Goal: Information Seeking & Learning: Check status

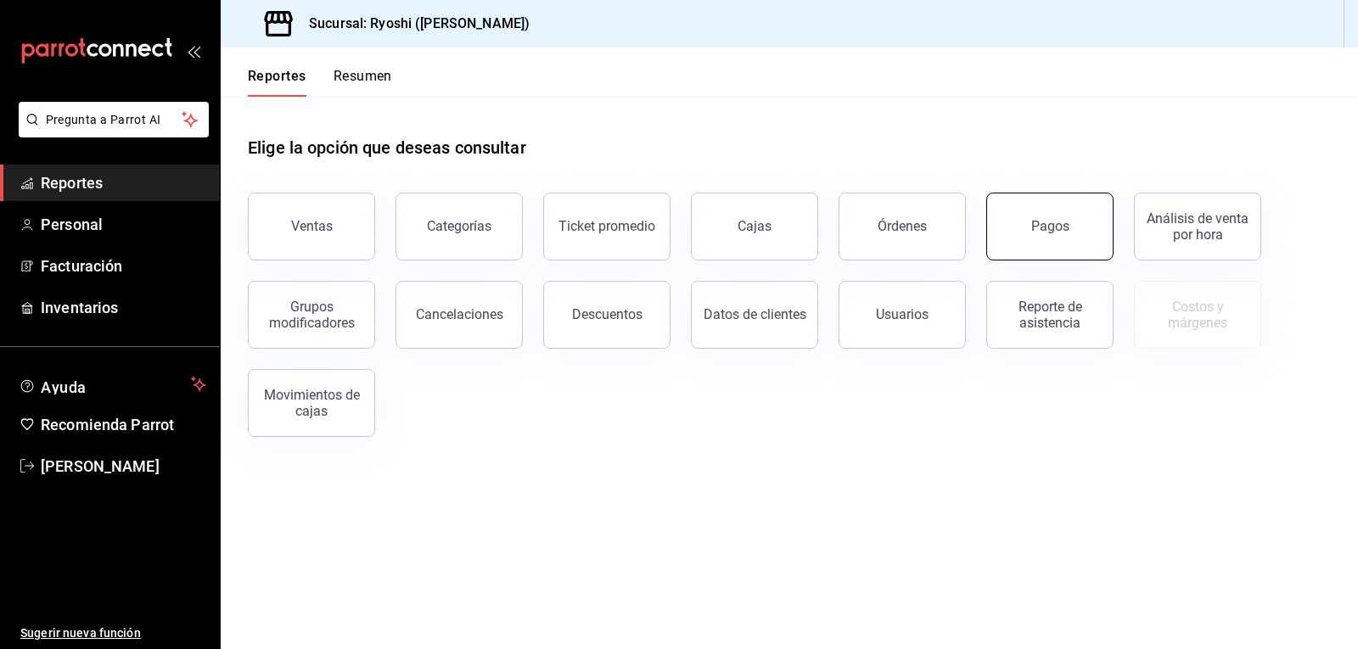
click at [1061, 227] on div "Pagos" at bounding box center [1050, 226] width 38 height 16
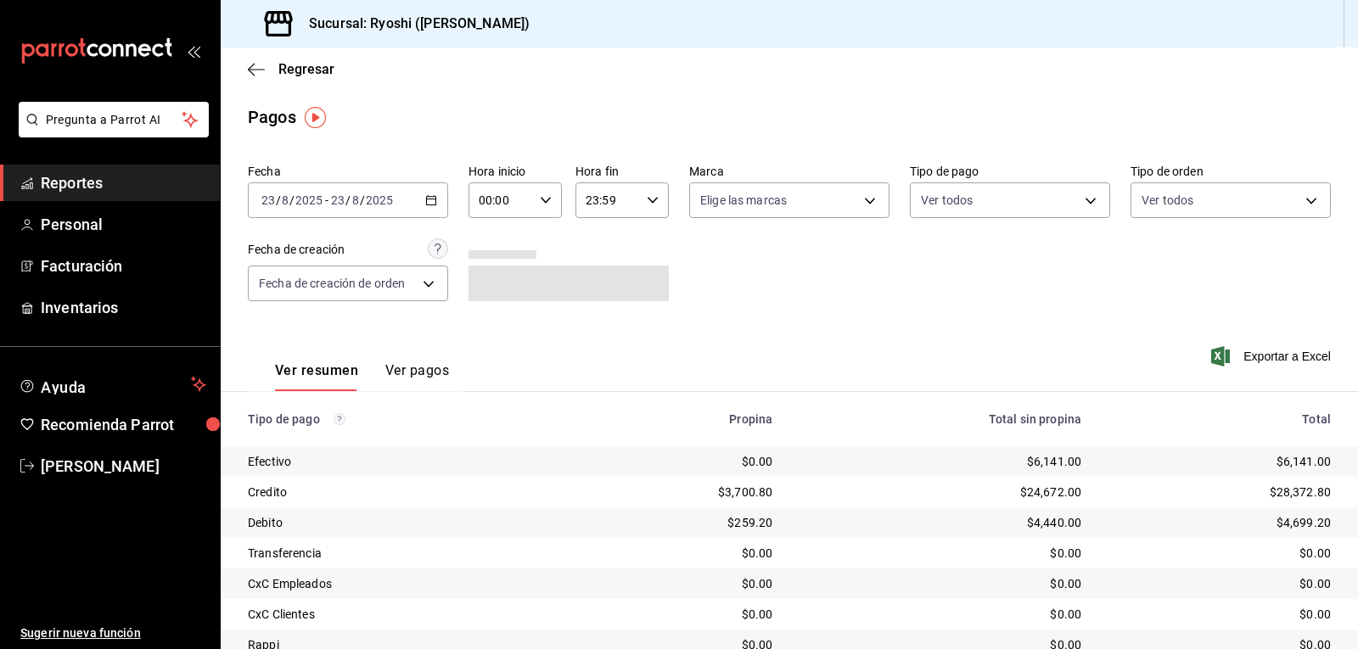
click at [502, 206] on input "00:00" at bounding box center [500, 200] width 64 height 34
click at [489, 241] on button "06" at bounding box center [489, 233] width 40 height 34
type input "06:00"
click at [932, 195] on div at bounding box center [679, 324] width 1358 height 649
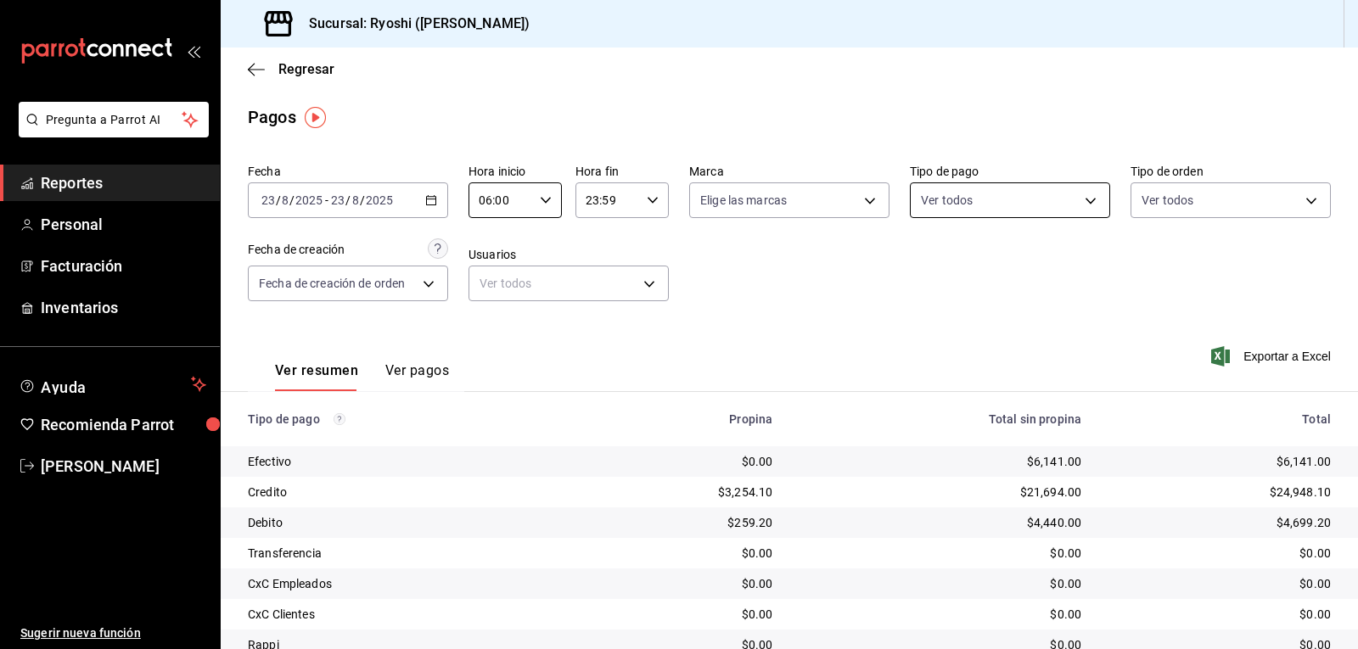
click at [980, 204] on body "Pregunta a Parrot AI Reportes Personal Facturación Inventarios Ayuda Recomienda…" at bounding box center [679, 324] width 1358 height 649
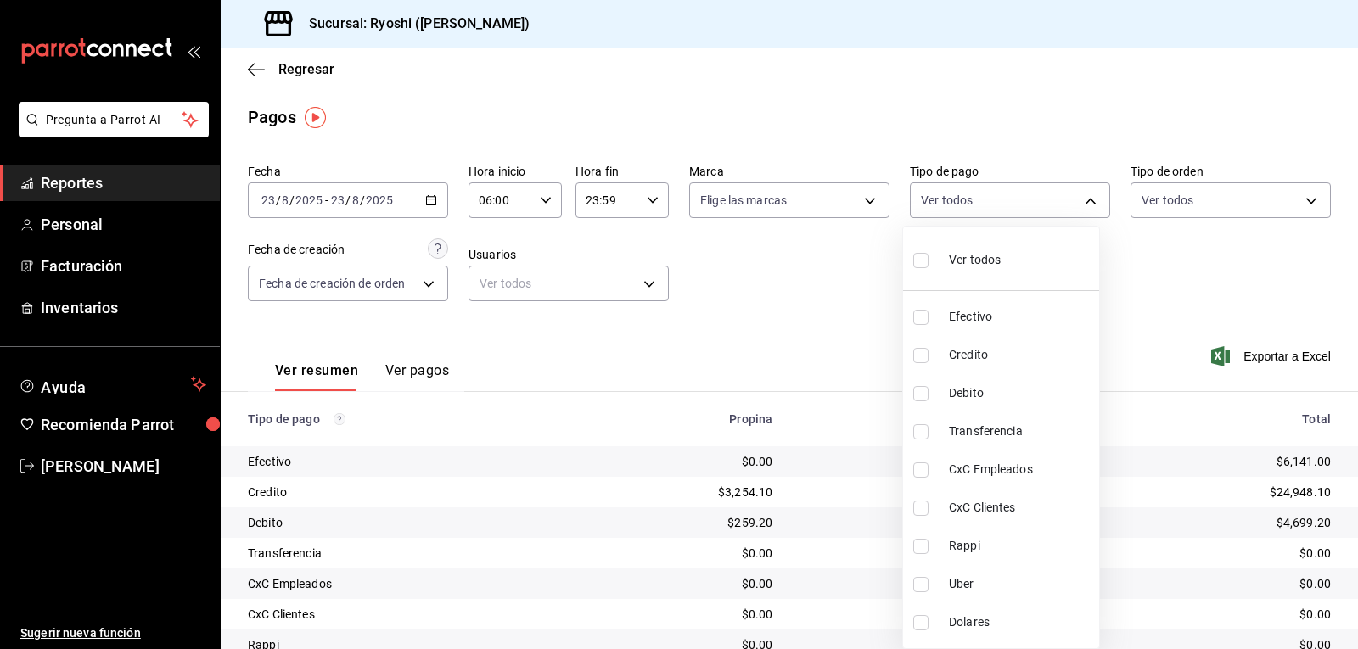
click at [922, 358] on input "checkbox" at bounding box center [920, 355] width 15 height 15
checkbox input "true"
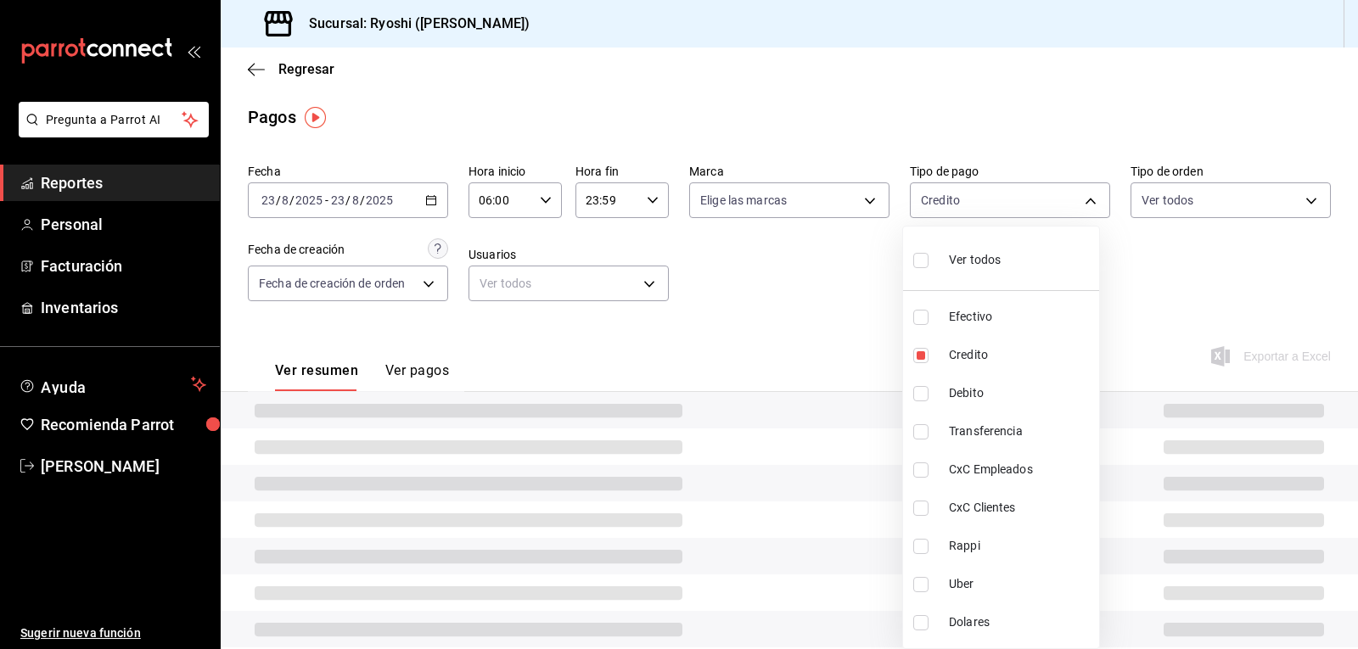
click at [919, 384] on li "Debito" at bounding box center [1001, 393] width 196 height 38
type input "9b0685d2-7f5d-4ede-a6b4-58a2ffcbf3cd,4fc1f123-1106-4d46-a6dc-4994d0550367"
checkbox input "true"
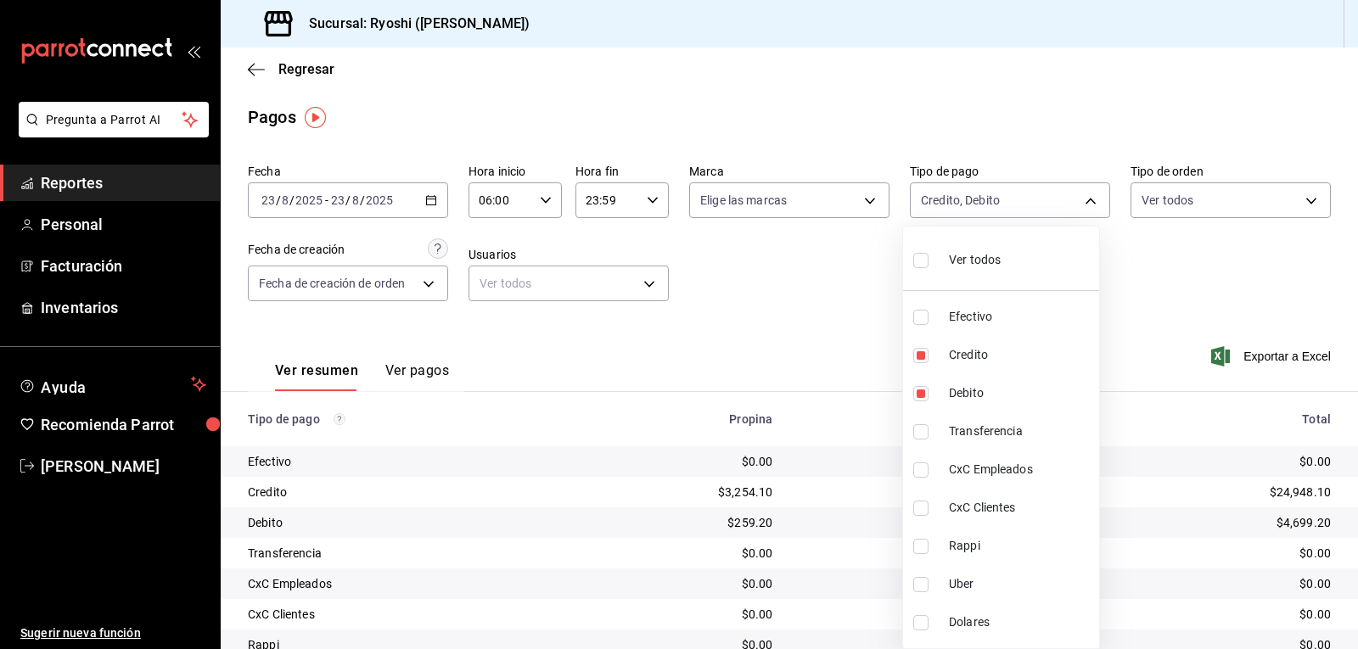
click at [1160, 311] on div at bounding box center [679, 324] width 1358 height 649
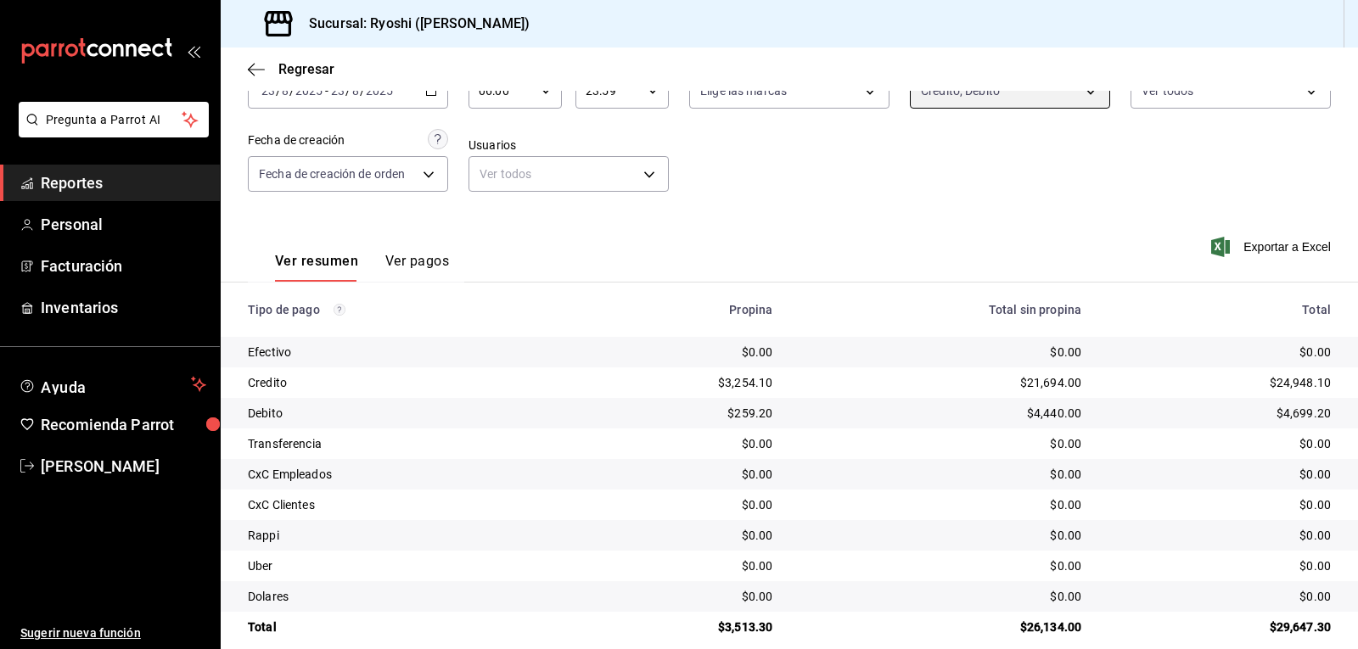
scroll to position [104, 0]
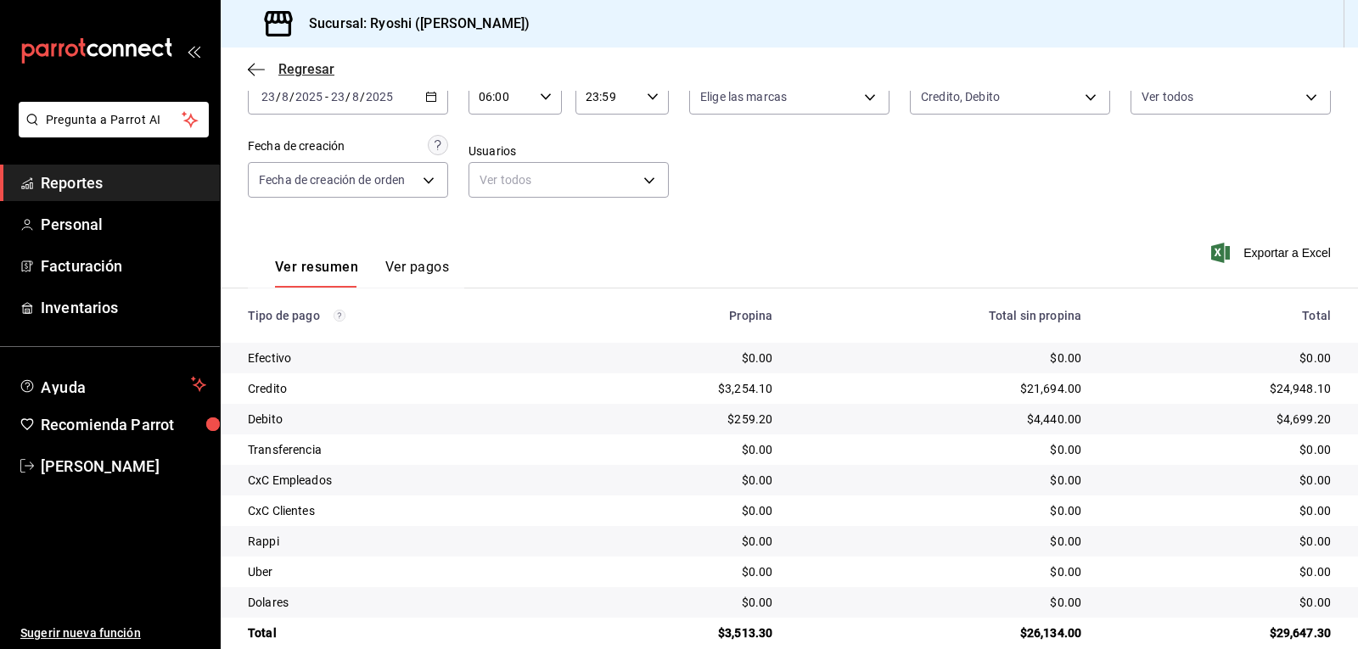
click at [251, 69] on icon "button" at bounding box center [256, 69] width 17 height 1
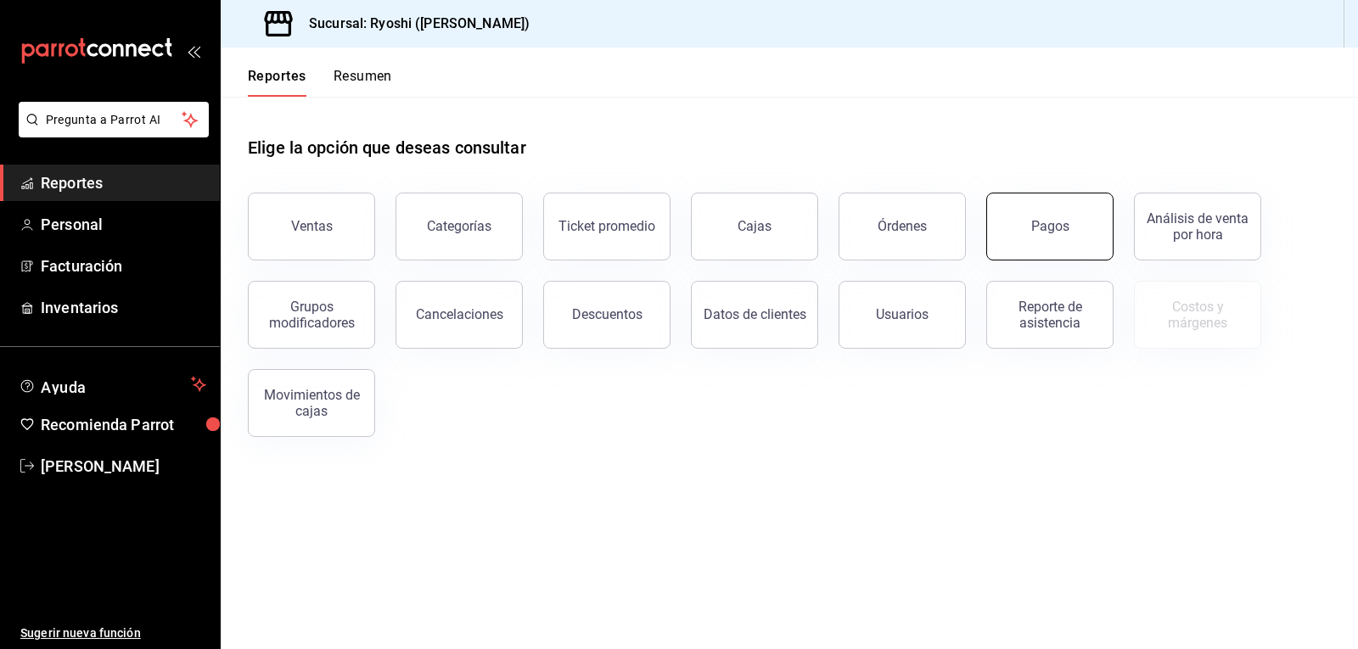
click at [1048, 222] on div "Pagos" at bounding box center [1050, 226] width 38 height 16
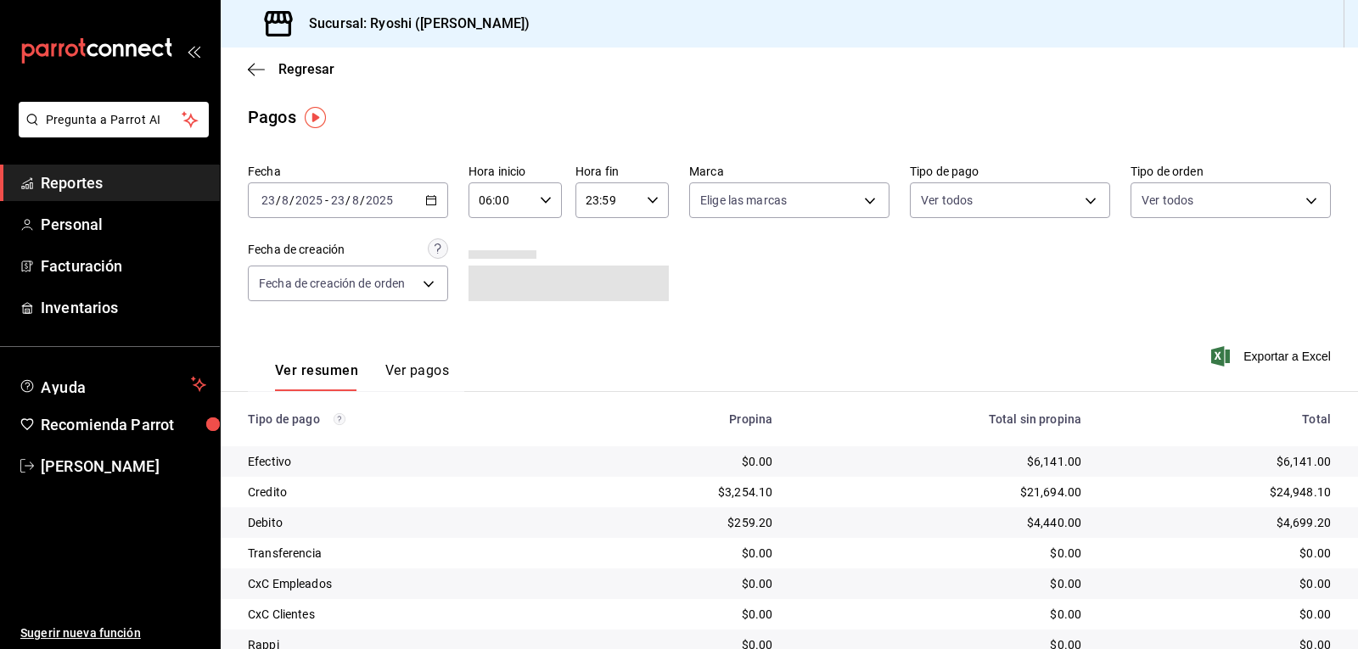
click at [507, 201] on input "06:00" at bounding box center [500, 200] width 64 height 34
click at [489, 317] on button "06" at bounding box center [489, 328] width 40 height 34
click at [953, 196] on div at bounding box center [679, 324] width 1358 height 649
click at [968, 193] on body "Pregunta a Parrot AI Reportes Personal Facturación Inventarios Ayuda Recomienda…" at bounding box center [679, 324] width 1358 height 649
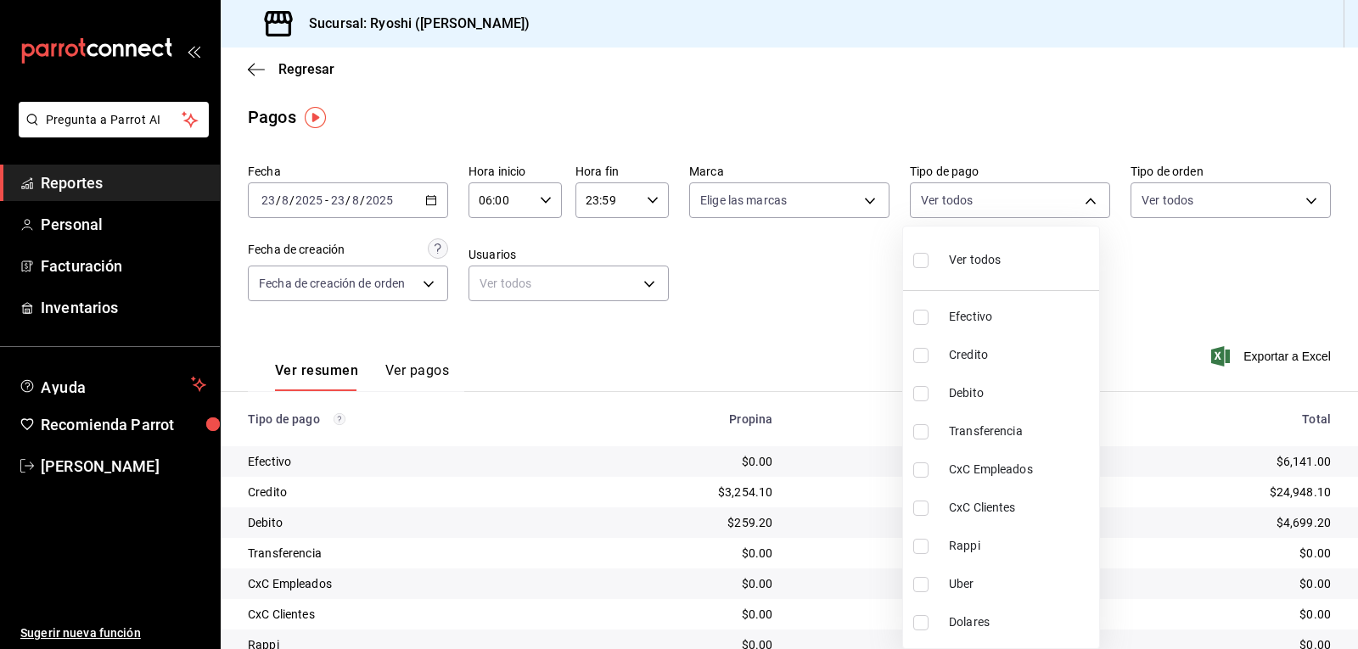
click at [918, 360] on input "checkbox" at bounding box center [920, 355] width 15 height 15
checkbox input "true"
type input "9b0685d2-7f5d-4ede-a6b4-58a2ffcbf3cd"
click at [916, 388] on input "checkbox" at bounding box center [920, 393] width 15 height 15
checkbox input "true"
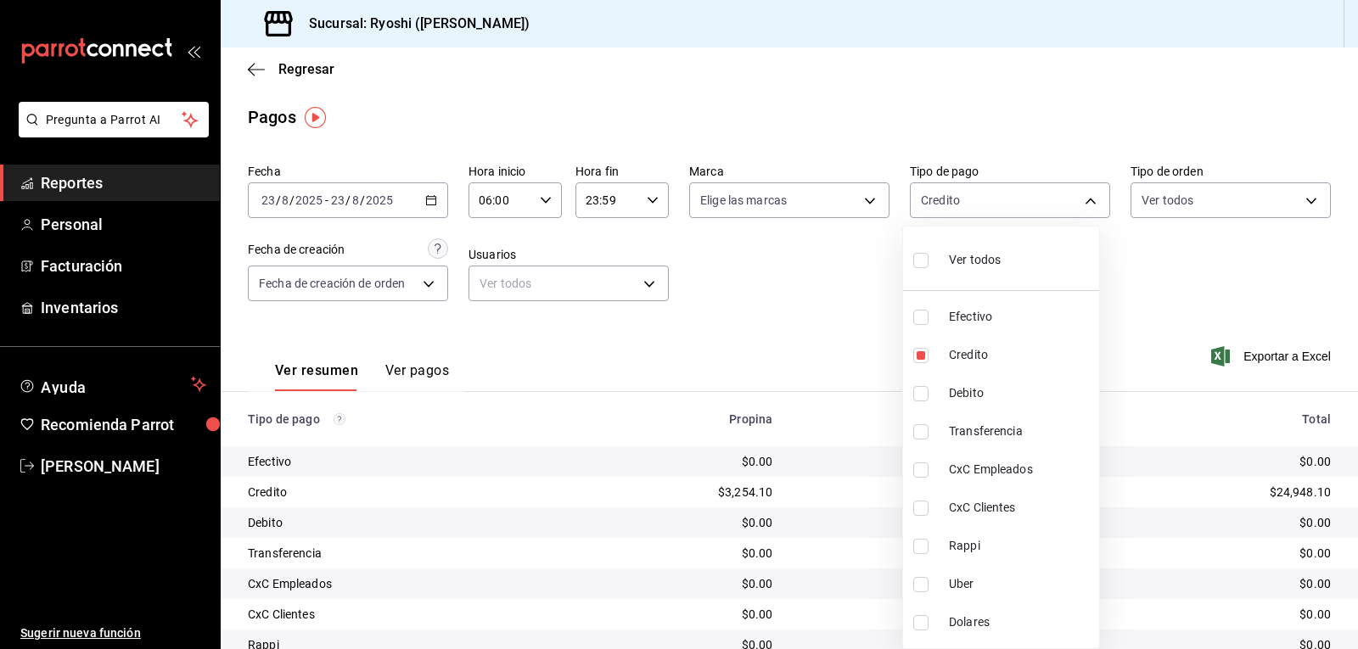
type input "9b0685d2-7f5d-4ede-a6b4-58a2ffcbf3cd,4fc1f123-1106-4d46-a6dc-4994d0550367"
drag, startPoint x: 1357, startPoint y: 352, endPoint x: 1357, endPoint y: 415, distance: 62.8
click at [1357, 415] on div at bounding box center [679, 324] width 1358 height 649
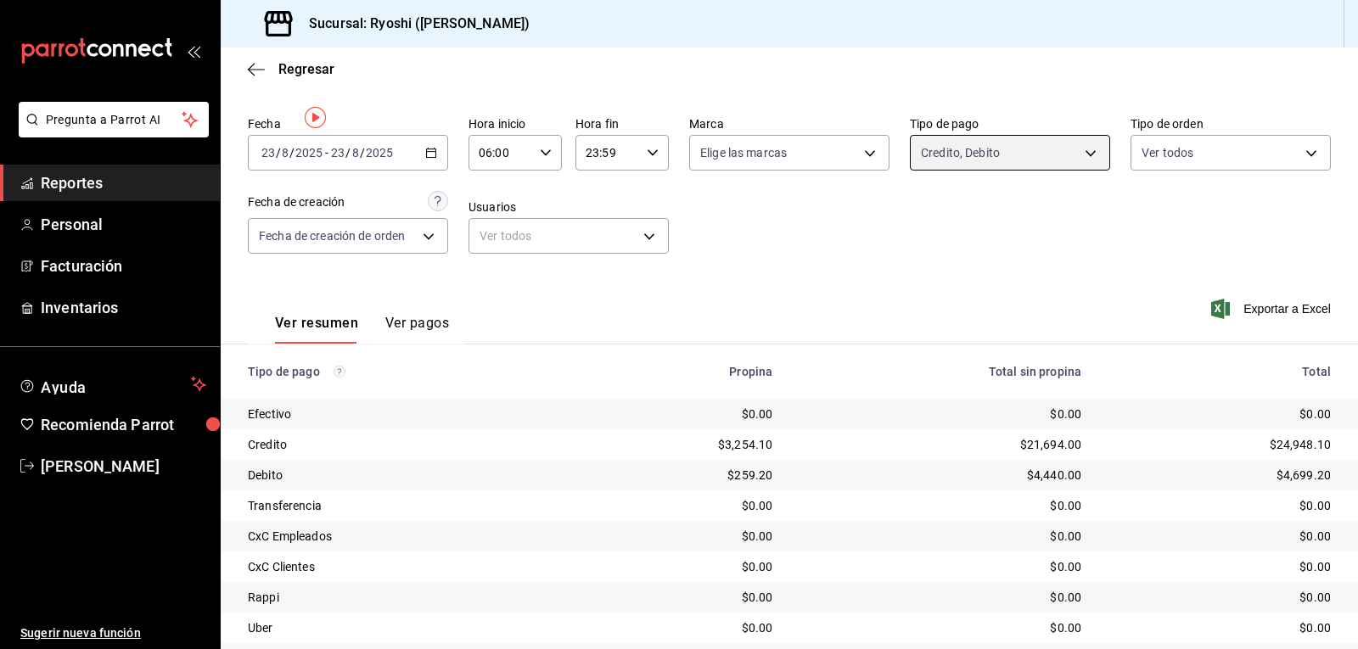
scroll to position [131, 0]
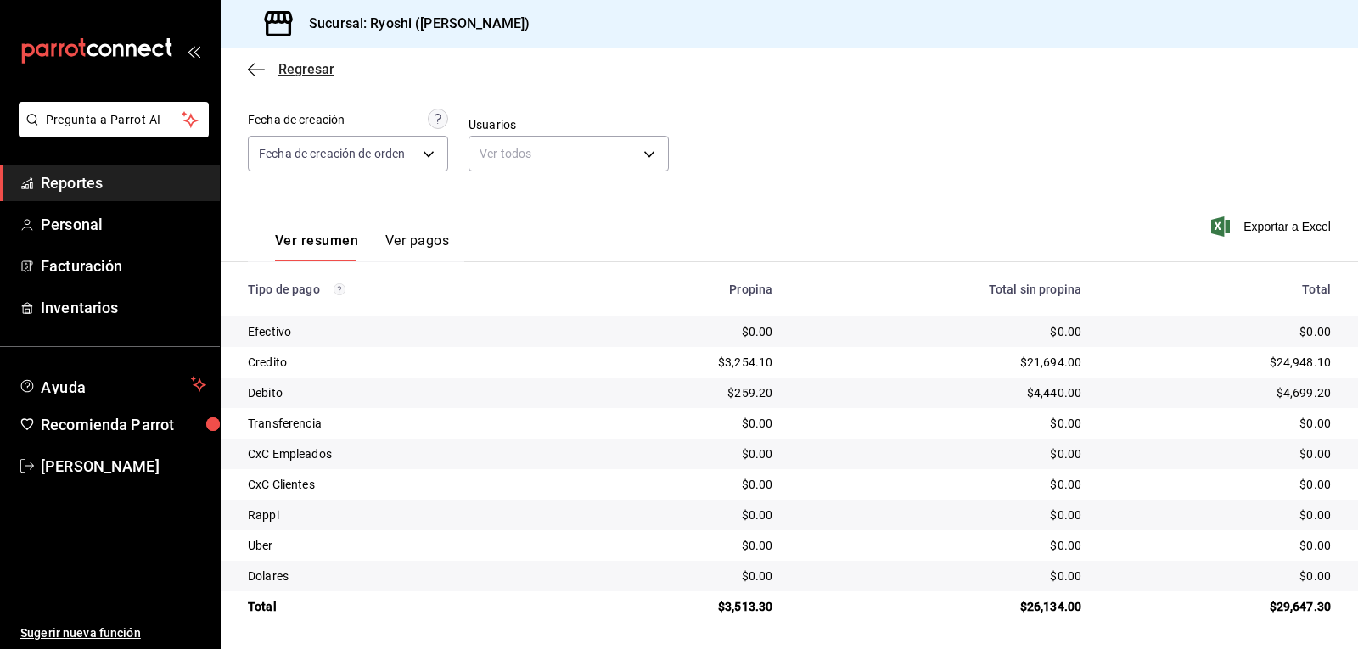
click at [253, 74] on icon "button" at bounding box center [251, 69] width 7 height 13
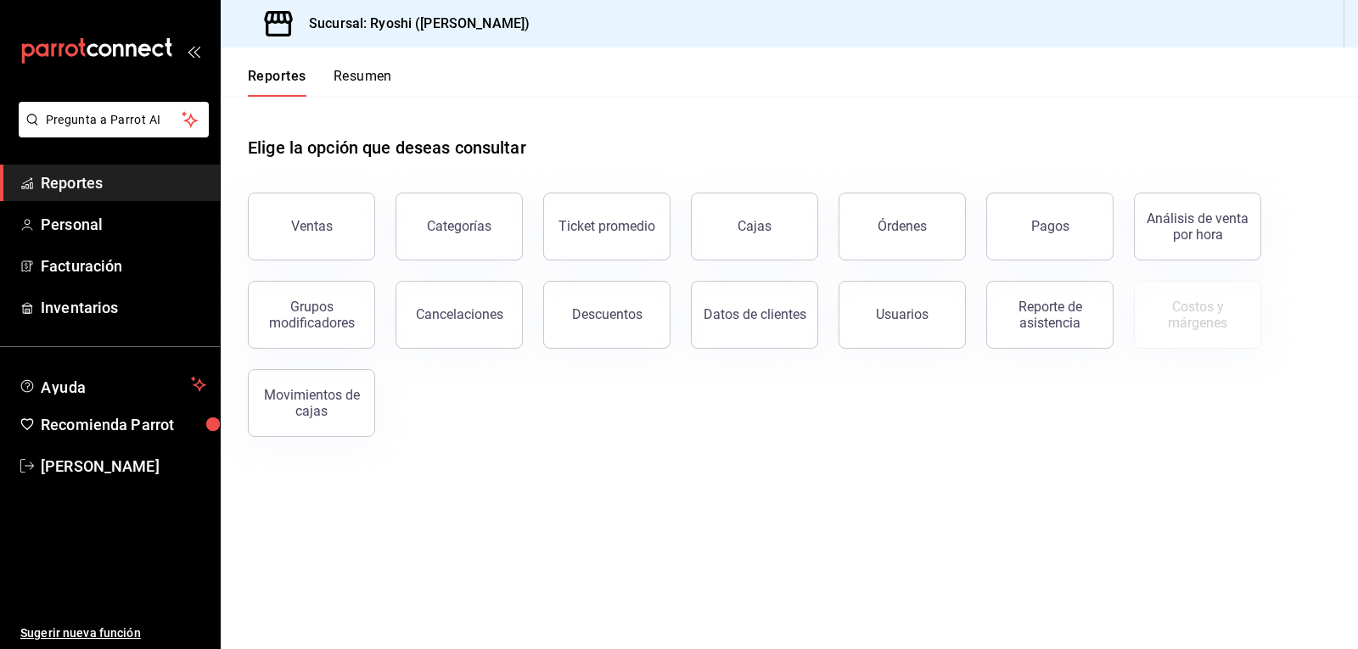
drag, startPoint x: 1067, startPoint y: 216, endPoint x: 1001, endPoint y: 232, distance: 67.3
click at [1065, 216] on button "Pagos" at bounding box center [1049, 227] width 127 height 68
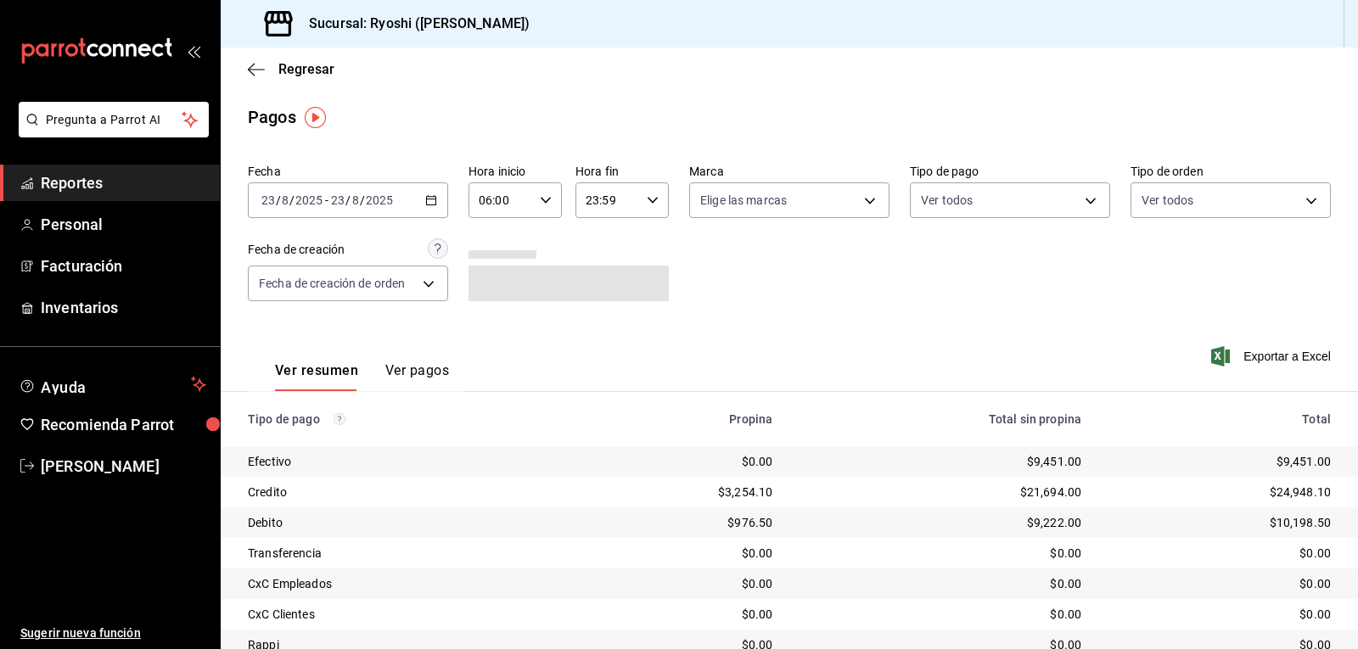
click at [485, 208] on input "06:00" at bounding box center [500, 200] width 64 height 34
click at [491, 239] on span "06" at bounding box center [489, 244] width 20 height 14
click at [968, 211] on div at bounding box center [679, 324] width 1358 height 649
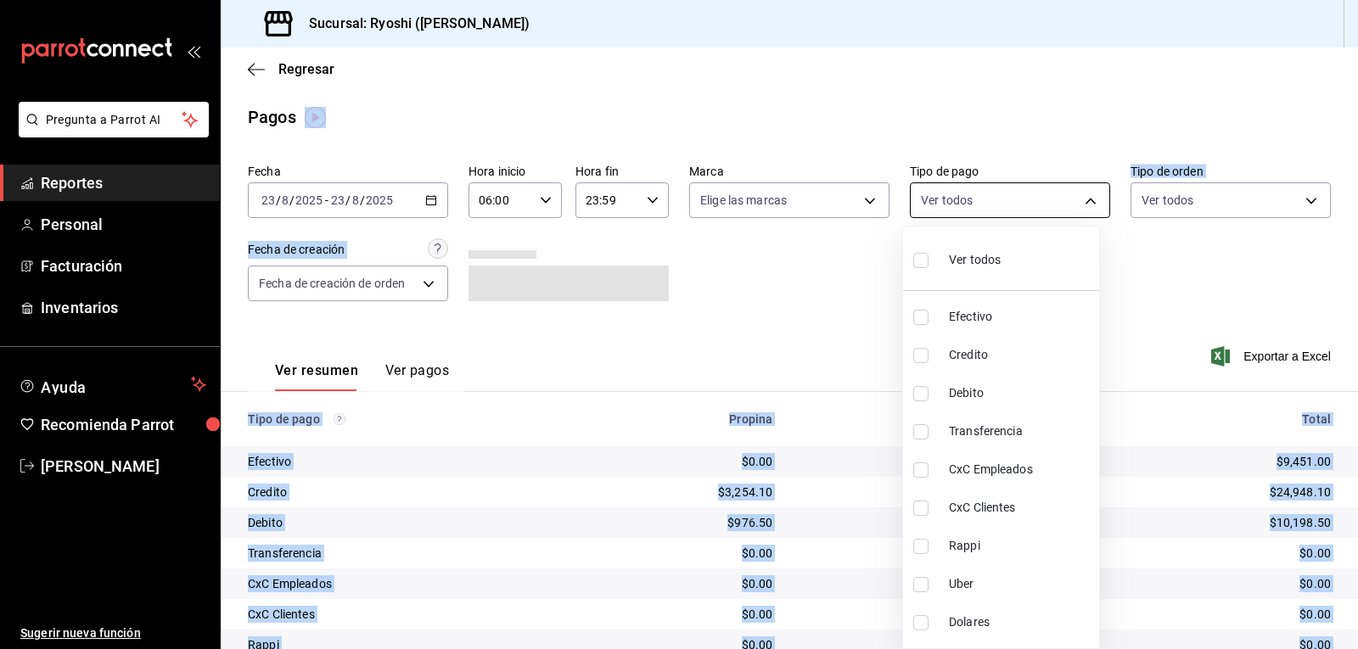
click at [977, 197] on body "Pregunta a Parrot AI Reportes Personal Facturación Inventarios Ayuda Recomienda…" at bounding box center [679, 324] width 1358 height 649
click at [918, 356] on input "checkbox" at bounding box center [920, 355] width 15 height 15
checkbox input "true"
type input "9b0685d2-7f5d-4ede-a6b4-58a2ffcbf3cd"
click at [921, 397] on input "checkbox" at bounding box center [920, 393] width 15 height 15
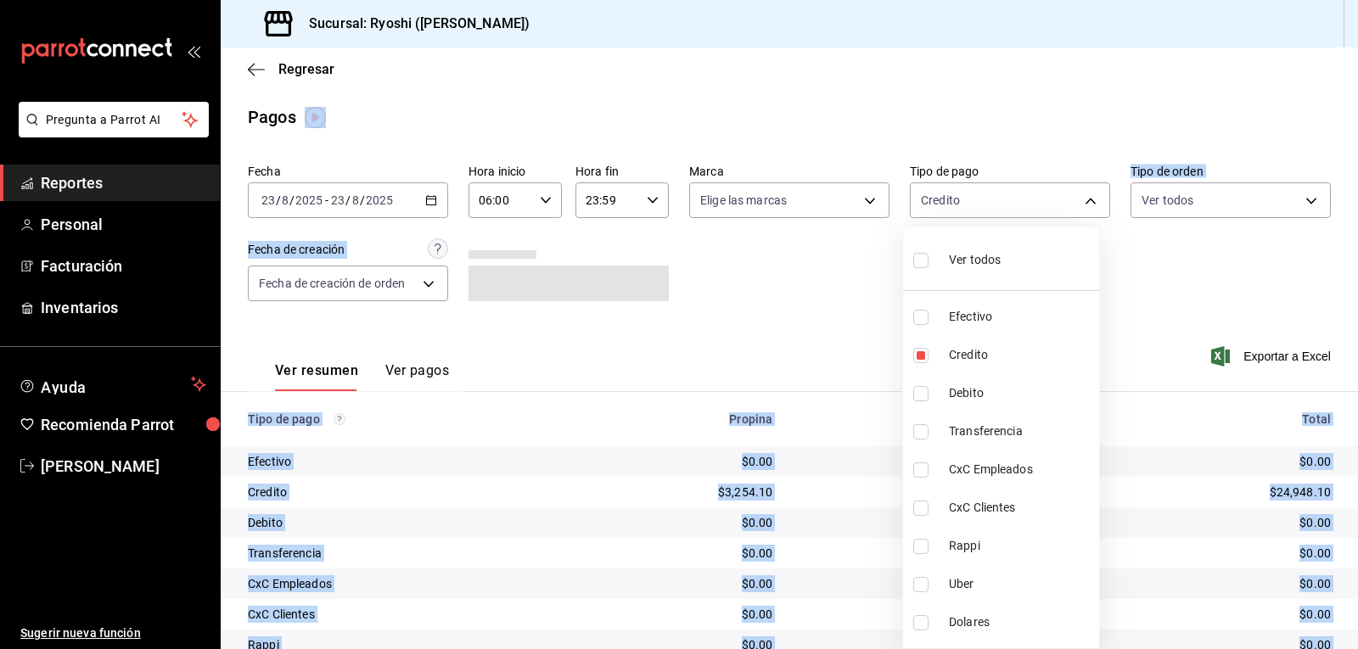
checkbox input "true"
type input "9b0685d2-7f5d-4ede-a6b4-58a2ffcbf3cd,4fc1f123-1106-4d46-a6dc-4994d0550367"
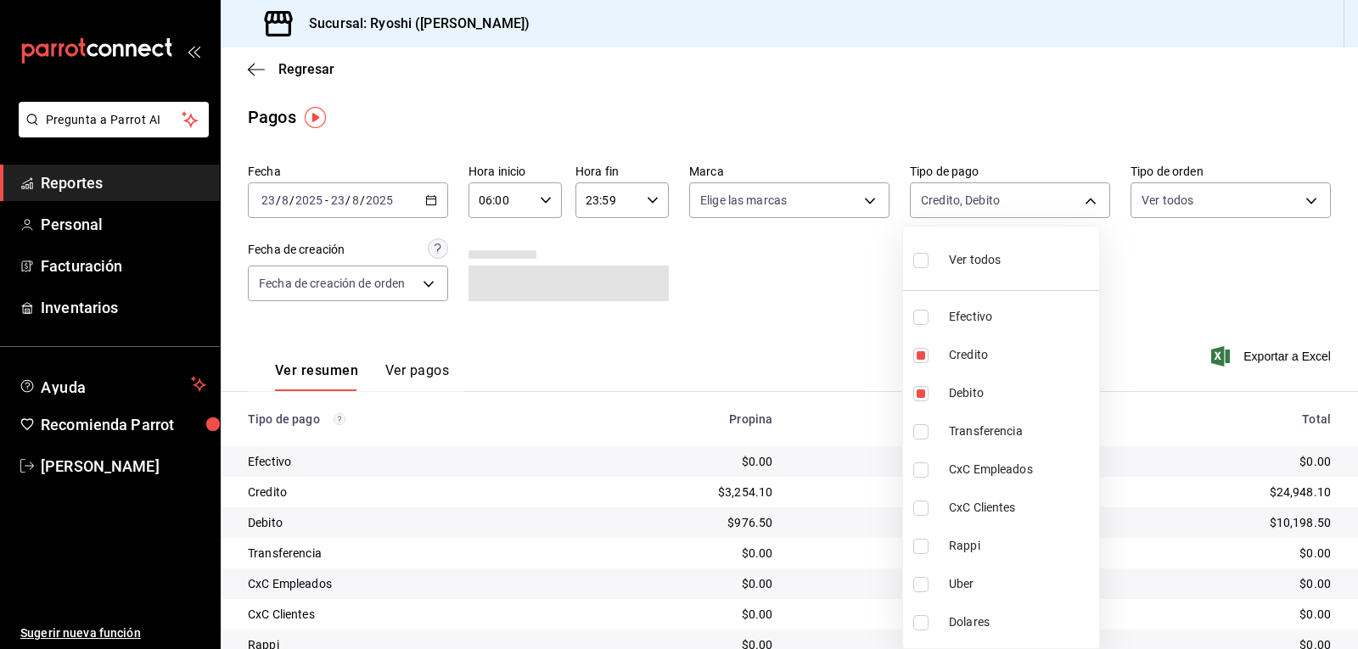
click at [1167, 301] on div at bounding box center [679, 324] width 1358 height 649
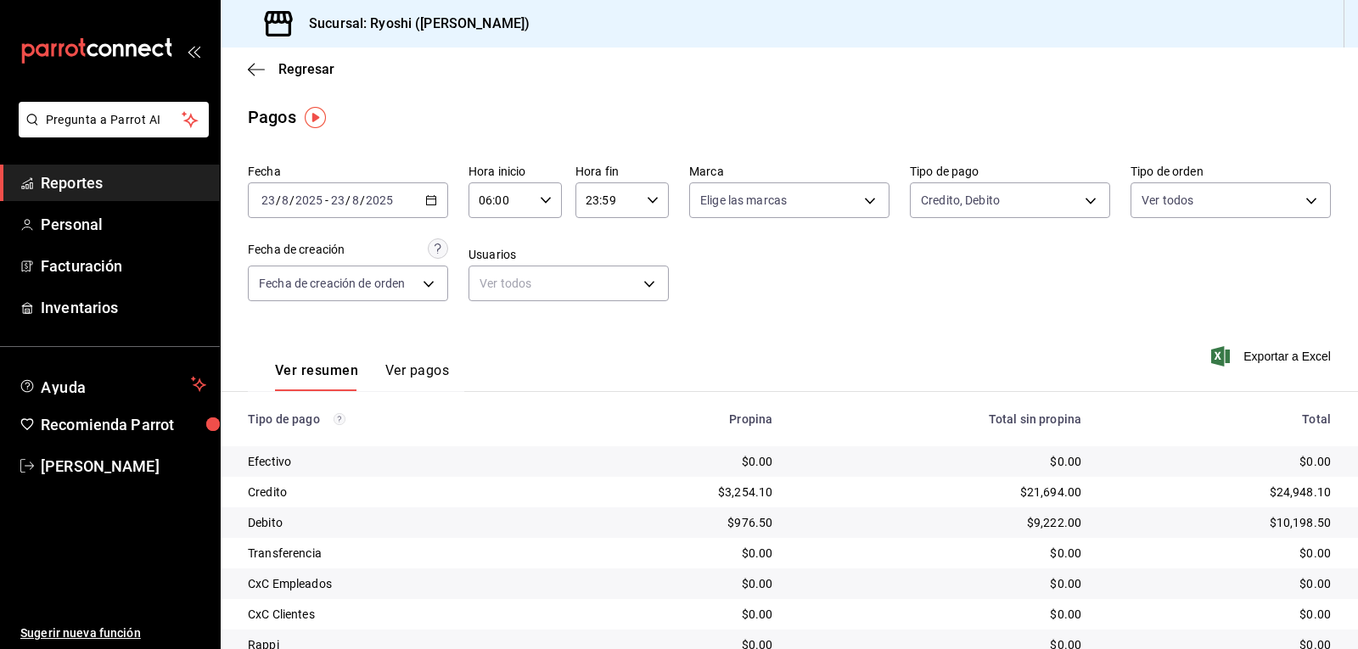
click at [540, 195] on icon "button" at bounding box center [546, 200] width 12 height 12
click at [488, 244] on span "06" at bounding box center [489, 244] width 20 height 14
click at [952, 331] on div at bounding box center [679, 324] width 1358 height 649
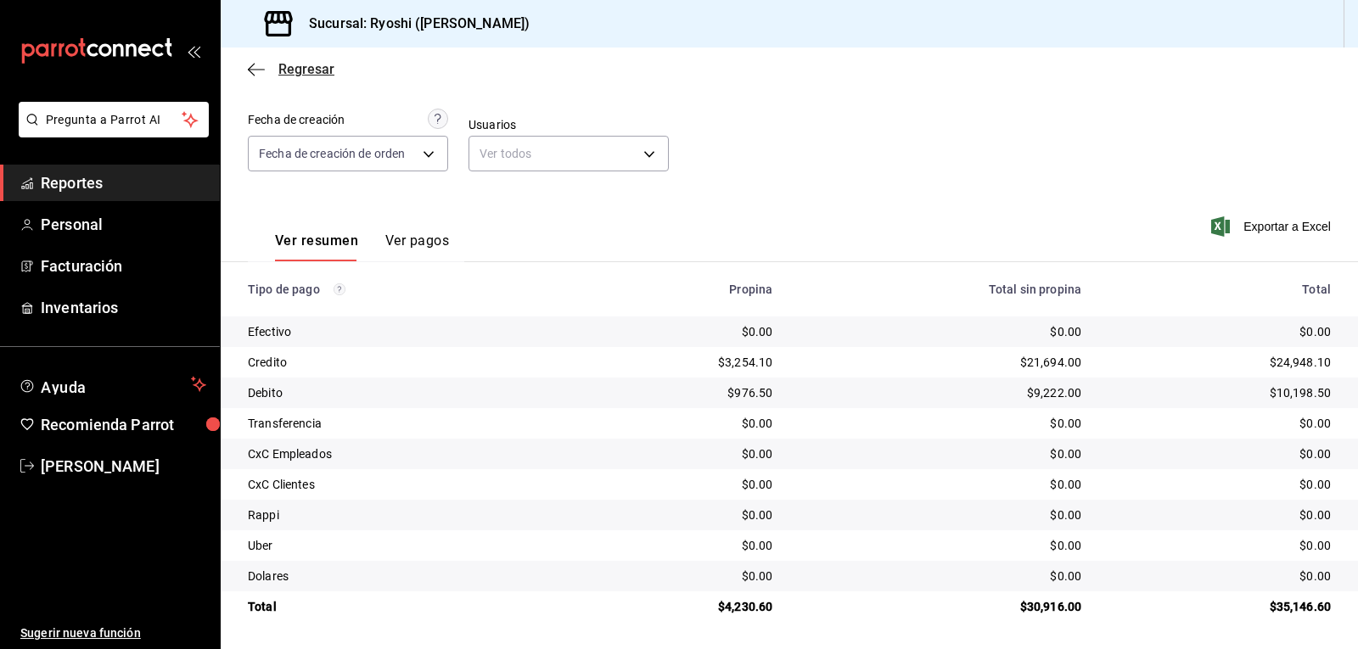
click at [251, 69] on icon "button" at bounding box center [256, 69] width 17 height 1
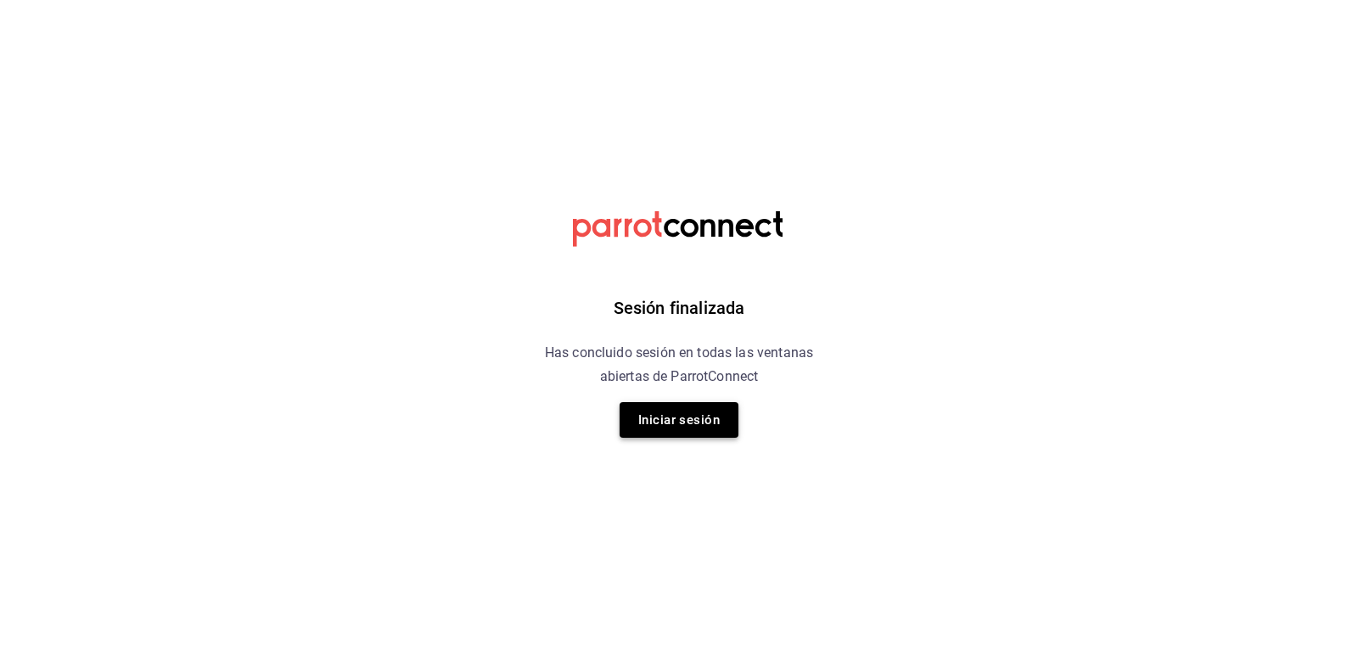
click at [658, 421] on button "Iniciar sesión" at bounding box center [678, 420] width 119 height 36
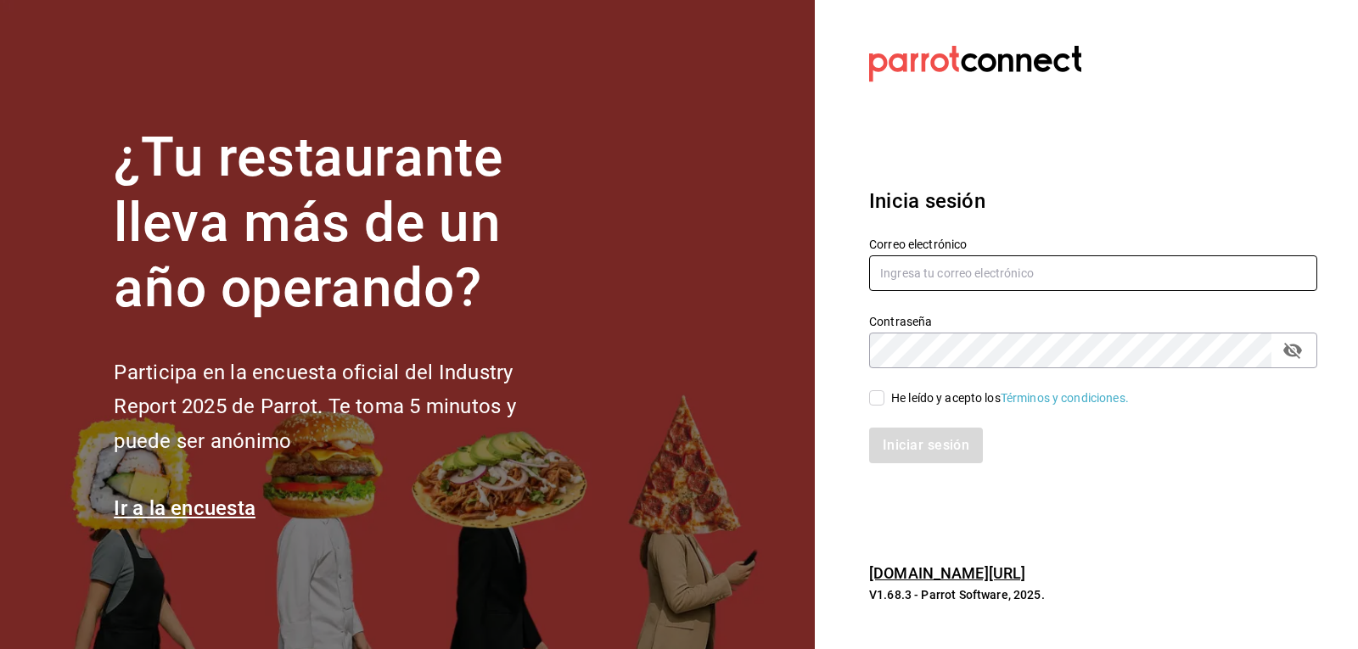
type input "ryoshi.masaryk@grupocosteno.com"
click at [874, 396] on input "He leído y acepto los Términos y condiciones." at bounding box center [876, 397] width 15 height 15
checkbox input "true"
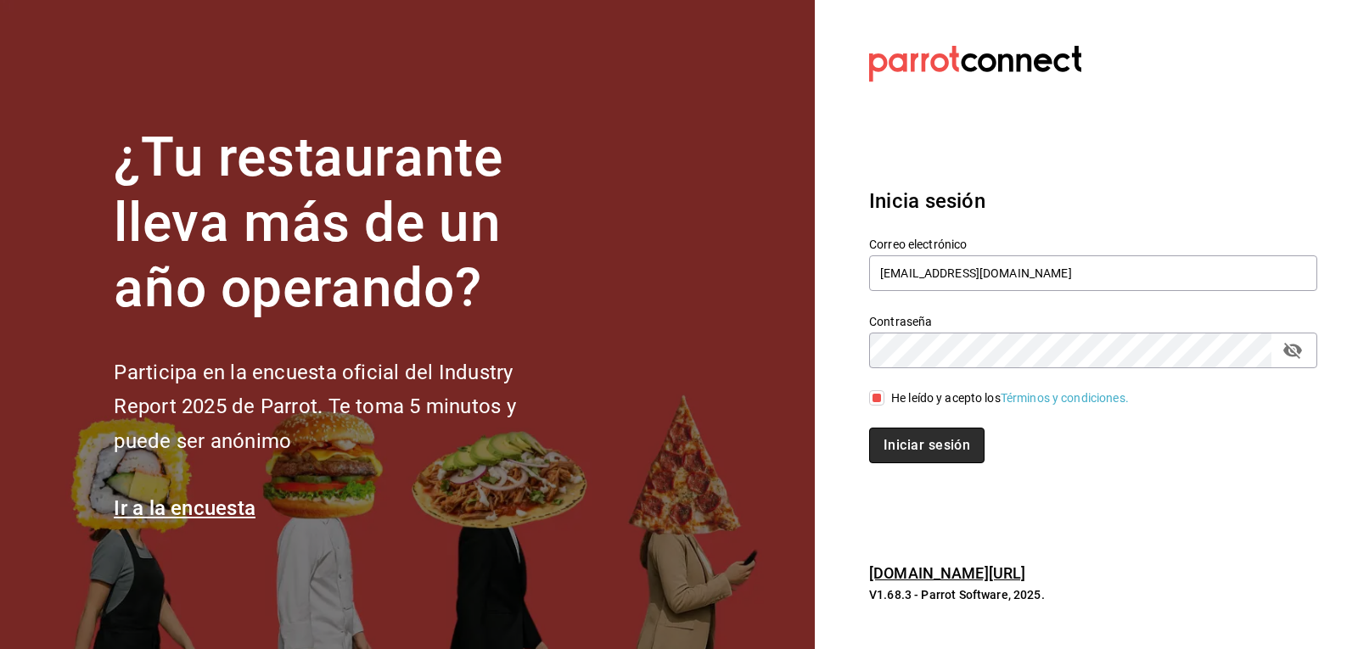
click at [905, 440] on button "Iniciar sesión" at bounding box center [926, 446] width 115 height 36
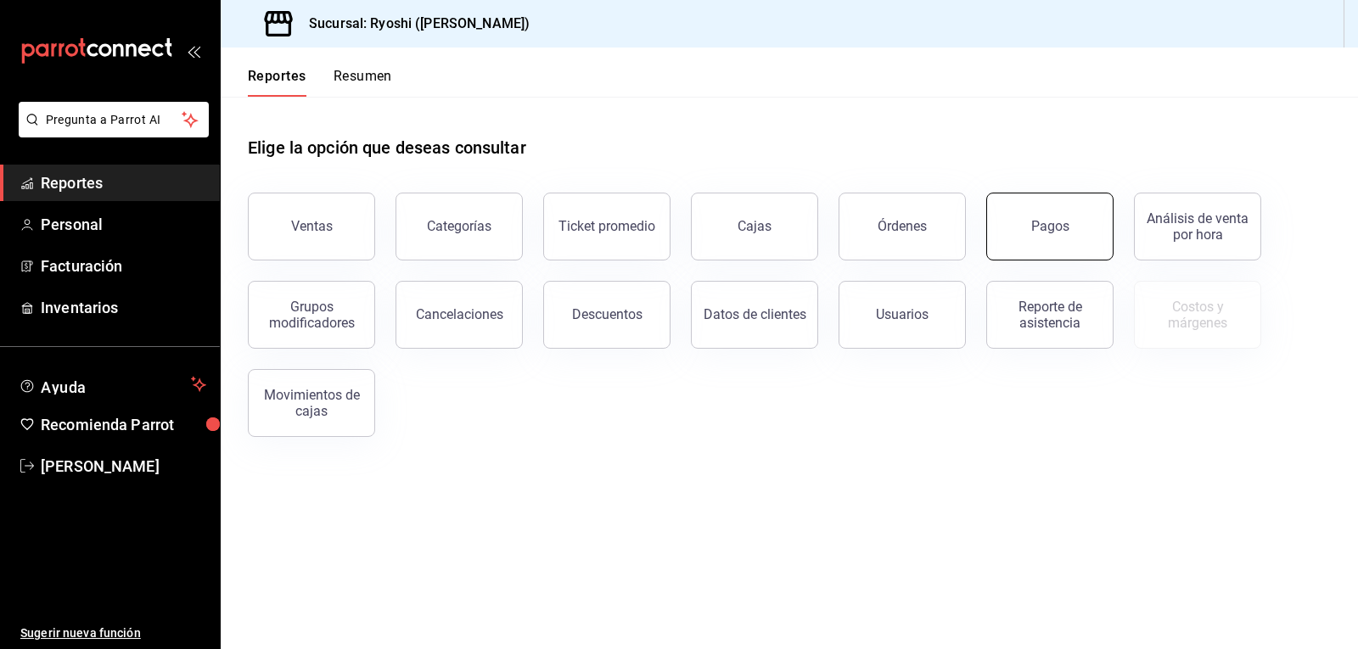
click at [1058, 224] on div "Pagos" at bounding box center [1050, 226] width 38 height 16
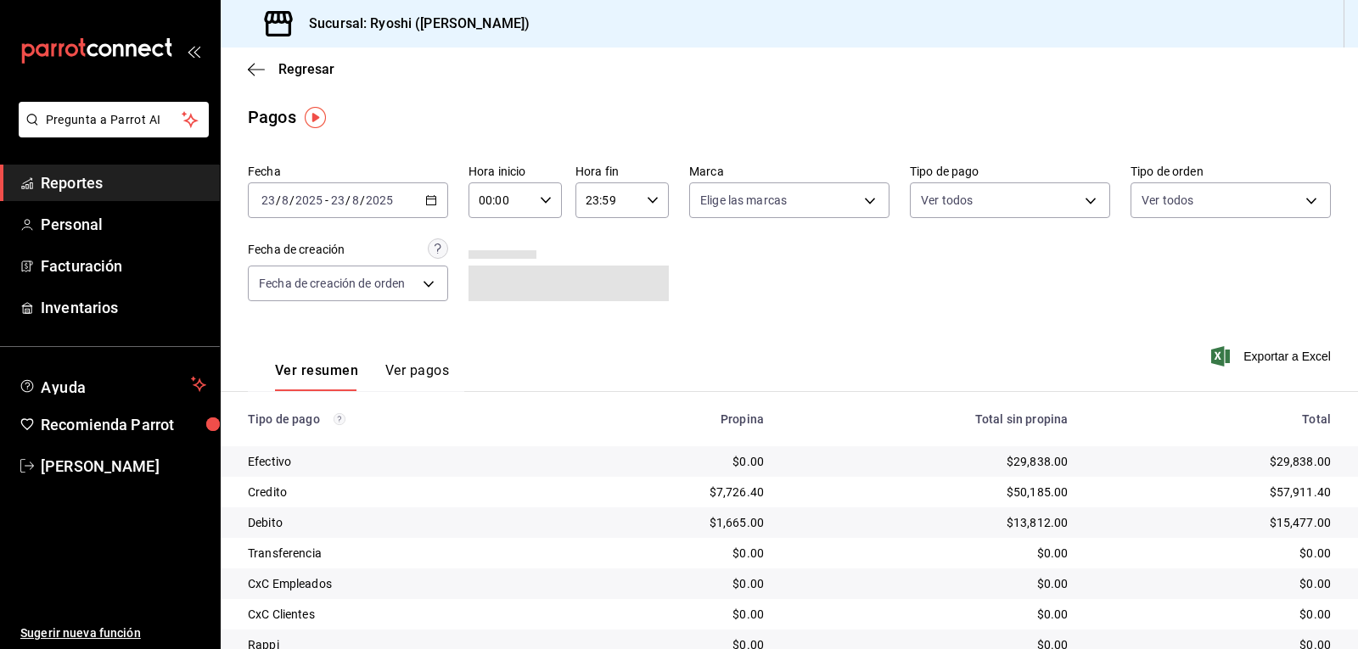
click at [521, 204] on input "00:00" at bounding box center [500, 200] width 64 height 34
click at [500, 311] on button "06" at bounding box center [489, 318] width 40 height 34
type input "06:00"
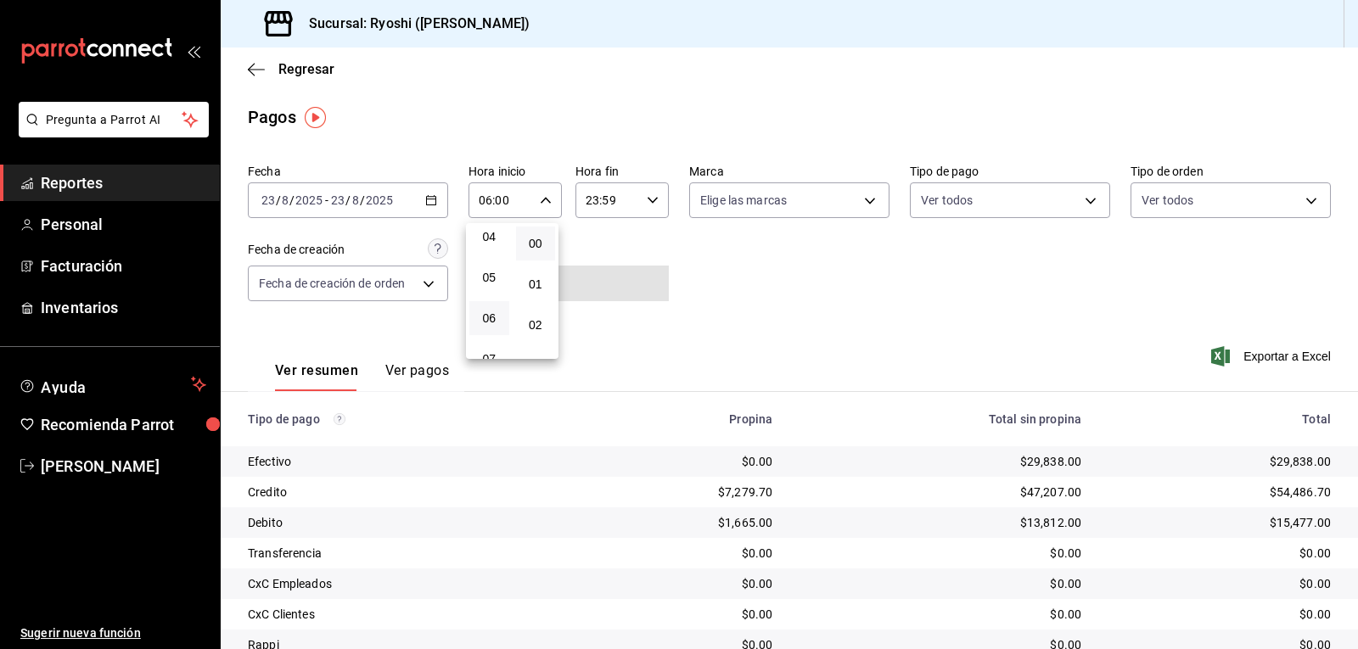
click at [955, 204] on div at bounding box center [679, 324] width 1358 height 649
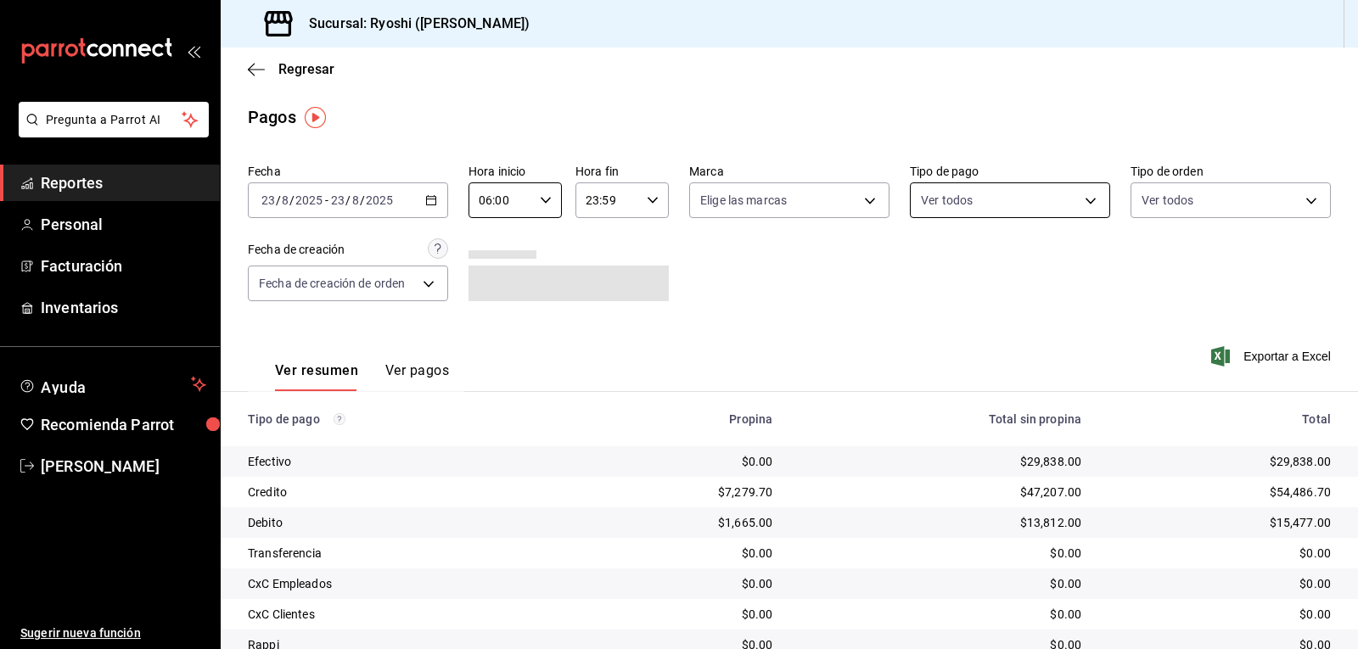
click at [1011, 209] on body "Pregunta a Parrot AI Reportes Personal Facturación Inventarios Ayuda Recomienda…" at bounding box center [679, 324] width 1358 height 649
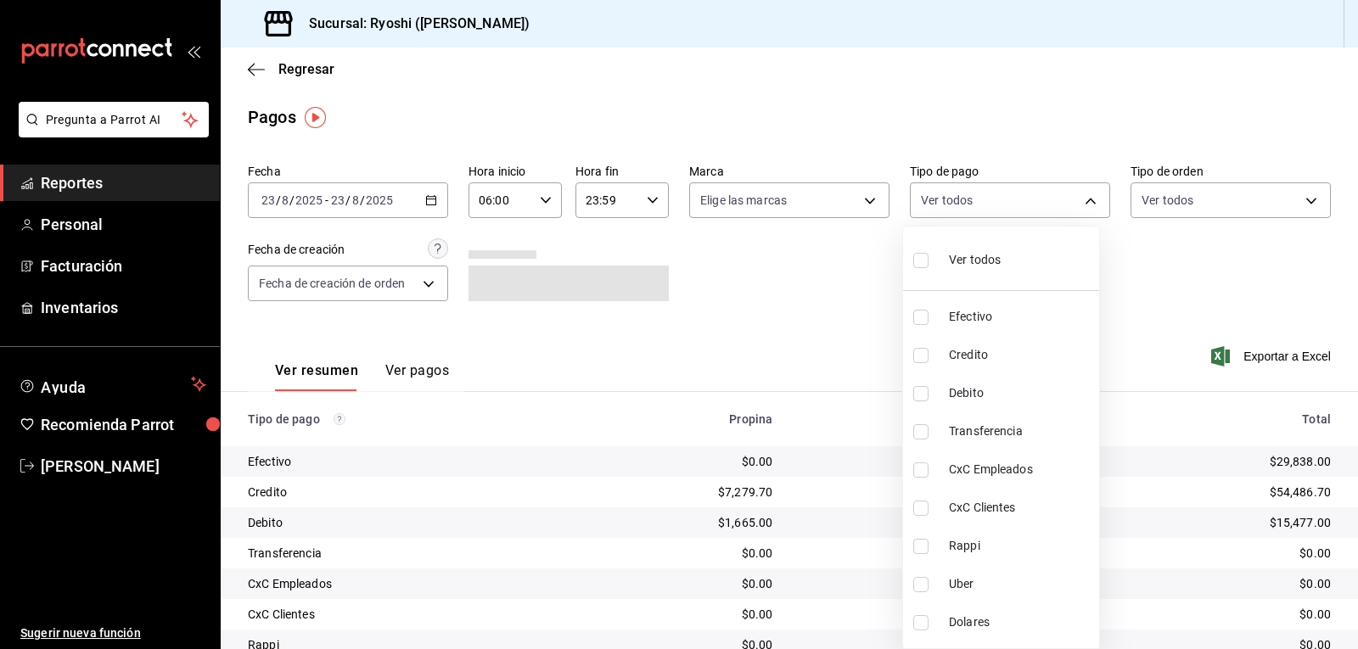
click at [924, 359] on input "checkbox" at bounding box center [920, 355] width 15 height 15
checkbox input "true"
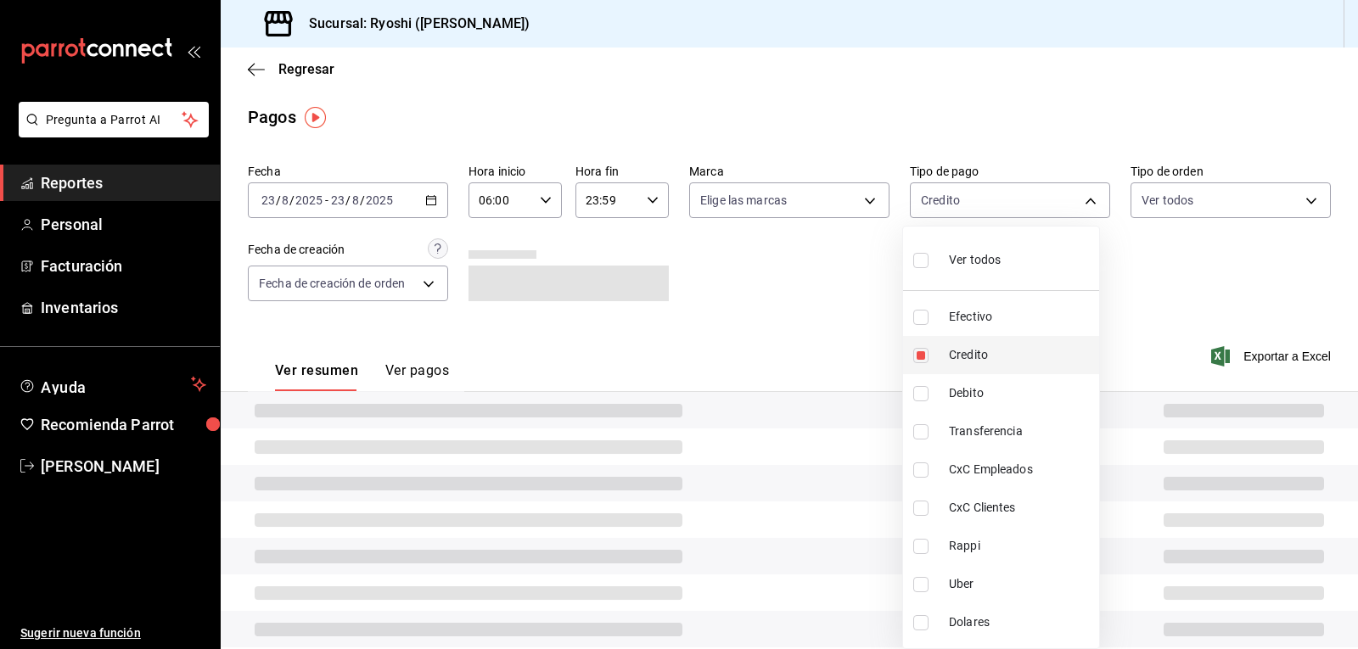
type input "9b0685d2-7f5d-4ede-a6b4-58a2ffcbf3cd"
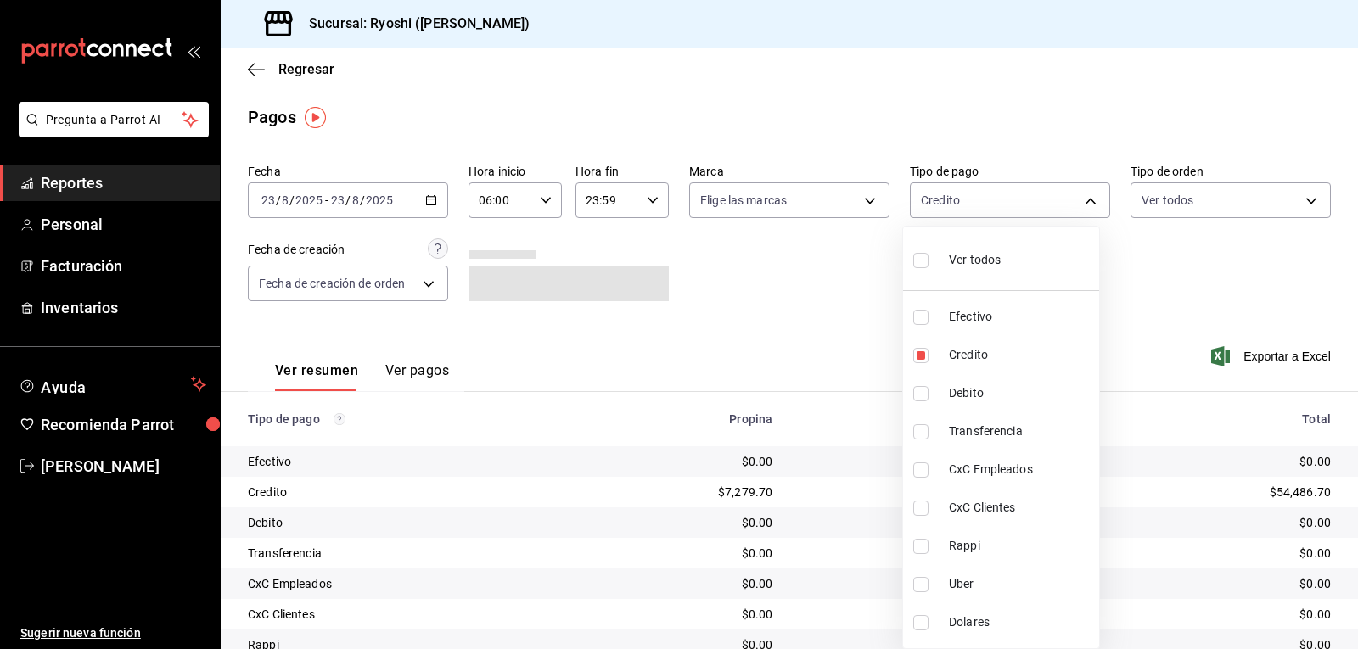
click at [922, 397] on input "checkbox" at bounding box center [920, 393] width 15 height 15
checkbox input "true"
type input "9b0685d2-7f5d-4ede-a6b4-58a2ffcbf3cd,4fc1f123-1106-4d46-a6dc-4994d0550367"
drag, startPoint x: 1355, startPoint y: 378, endPoint x: 1351, endPoint y: 430, distance: 51.9
click at [1353, 448] on div at bounding box center [679, 324] width 1358 height 649
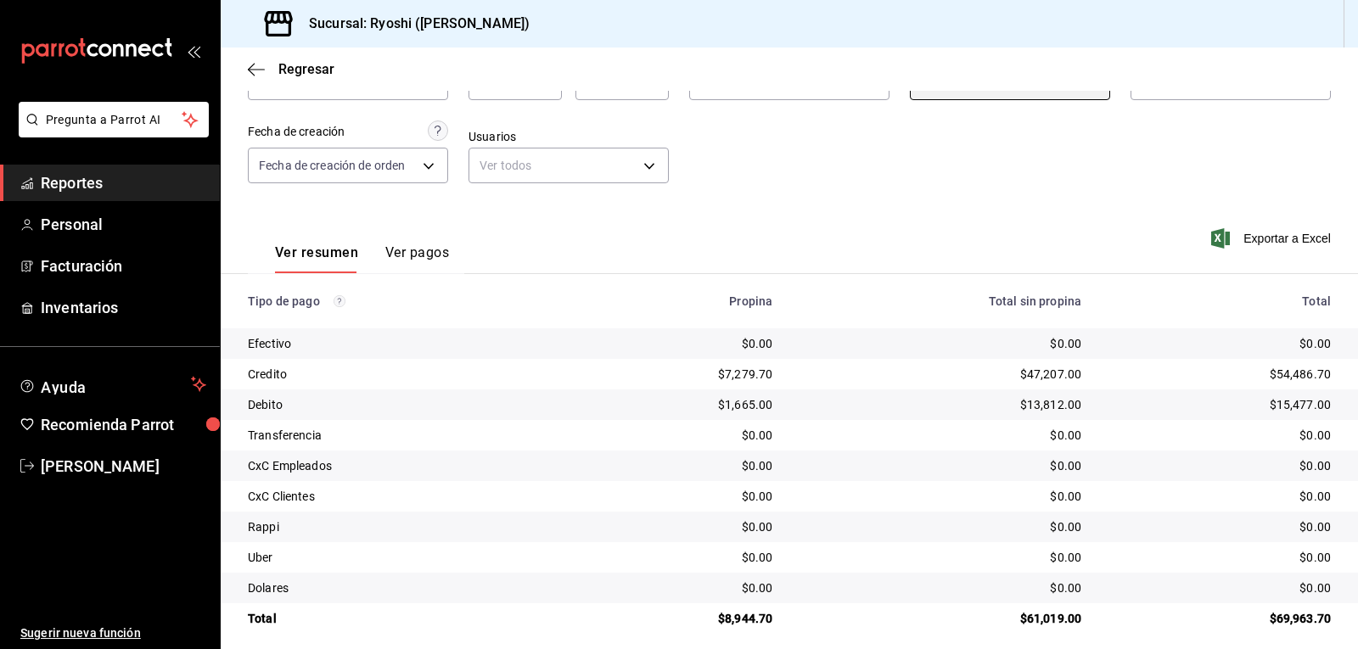
scroll to position [131, 0]
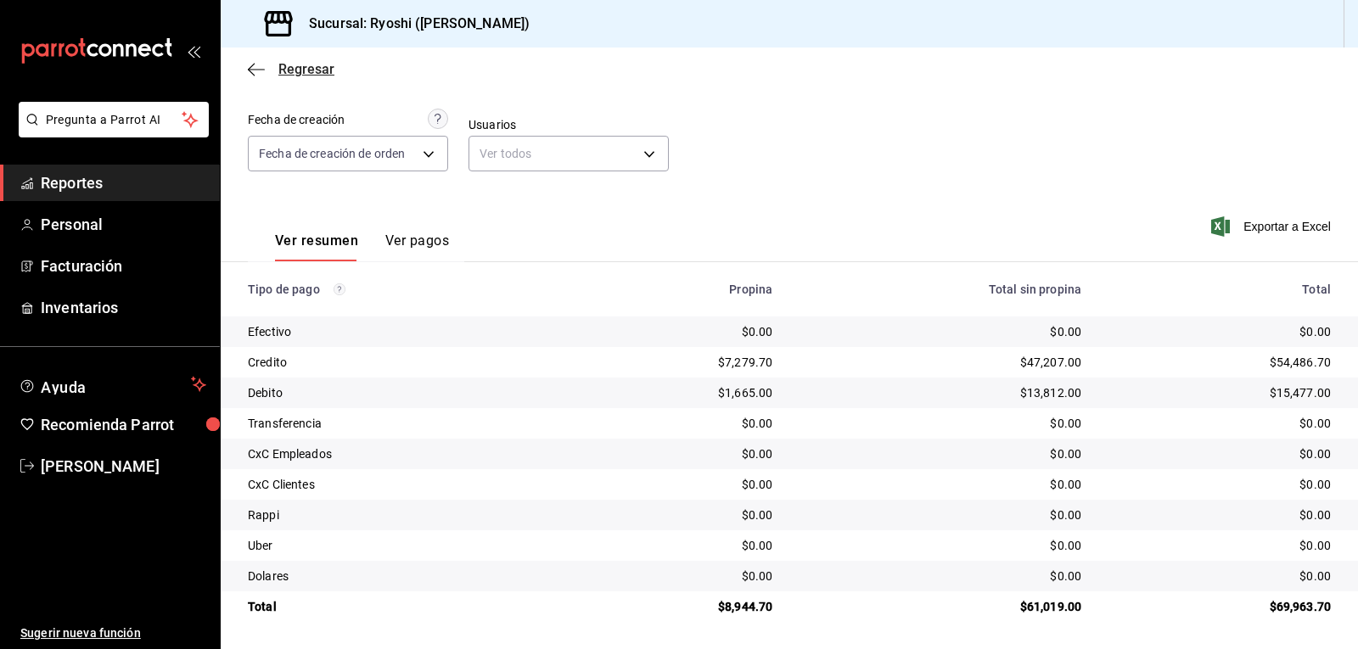
click at [261, 67] on icon "button" at bounding box center [256, 69] width 17 height 15
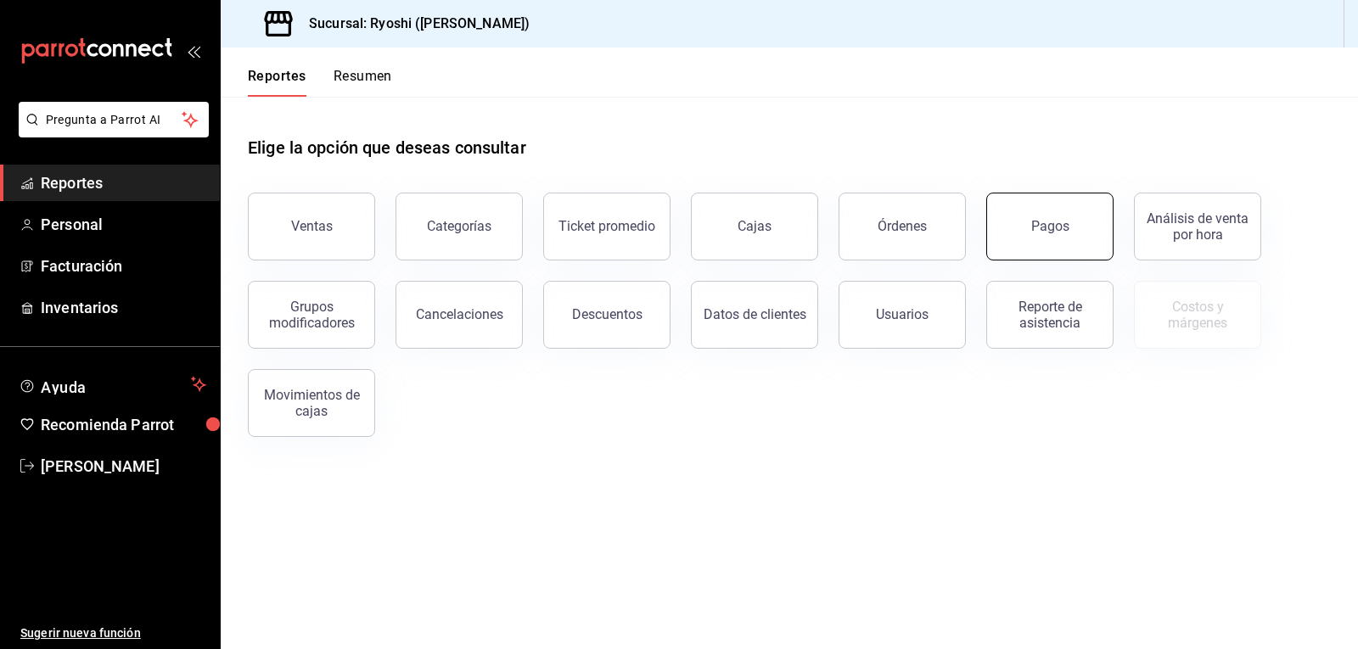
click at [1010, 241] on button "Pagos" at bounding box center [1049, 227] width 127 height 68
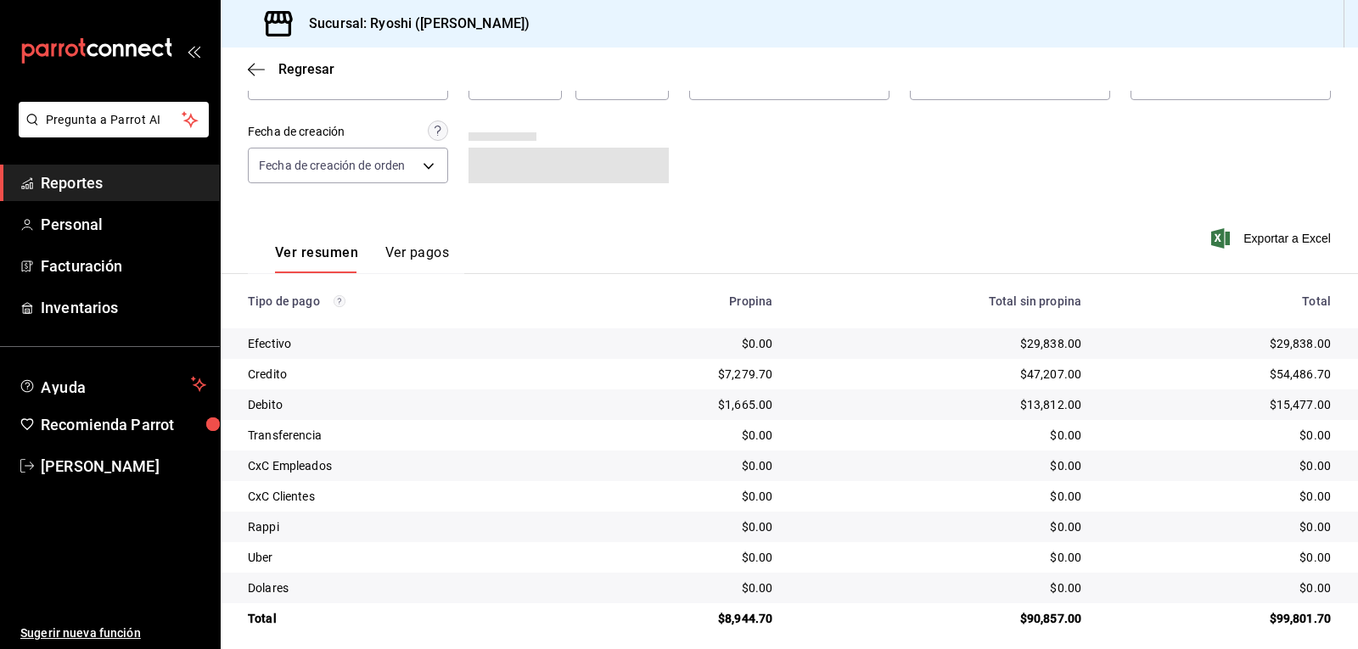
scroll to position [131, 0]
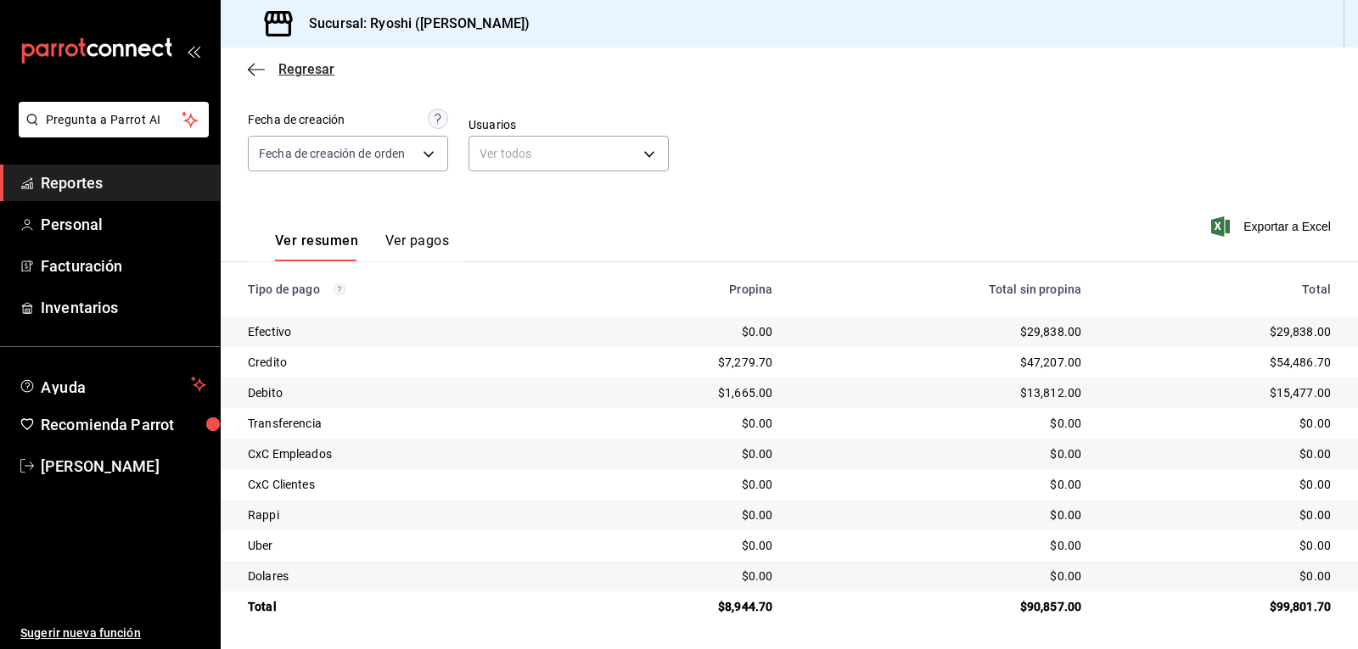
click at [248, 72] on icon "button" at bounding box center [256, 69] width 17 height 15
